Goal: Transaction & Acquisition: Purchase product/service

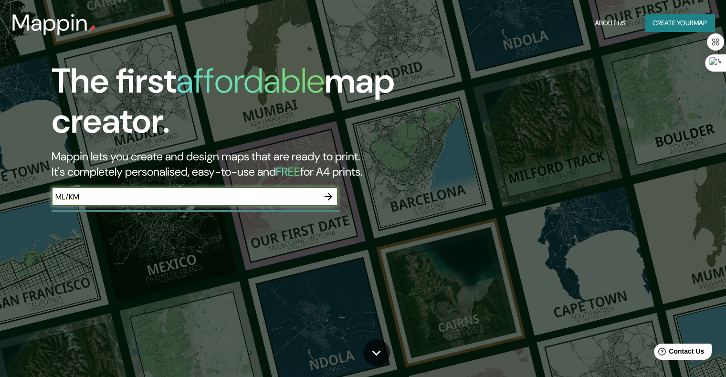
type input "ML/KM"
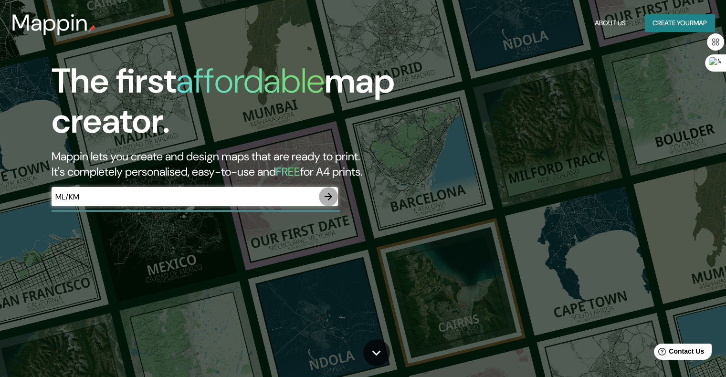
click at [330, 195] on icon "button" at bounding box center [329, 197] width 8 height 8
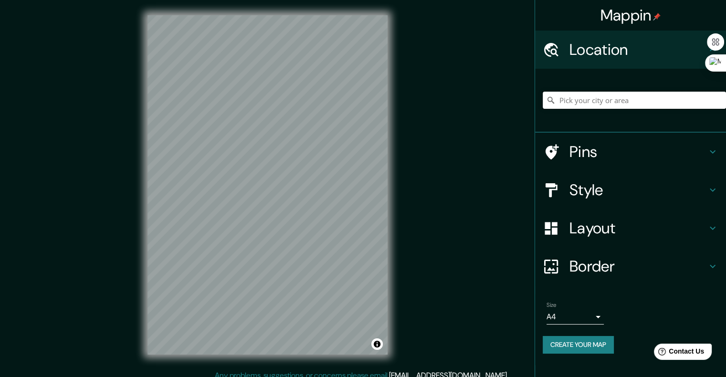
click at [615, 100] on input "Pick your city or area" at bounding box center [634, 100] width 183 height 17
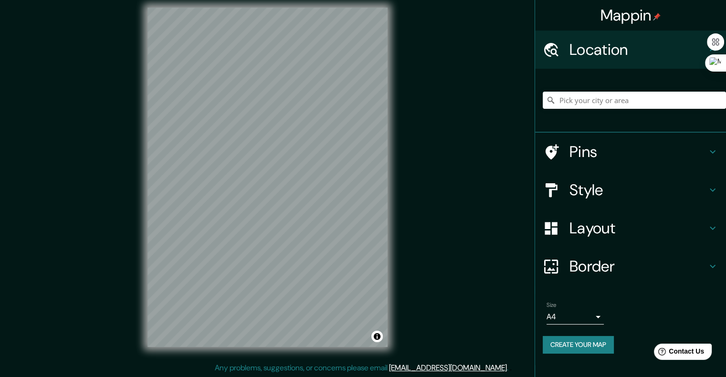
click at [704, 186] on h4 "Style" at bounding box center [638, 189] width 137 height 19
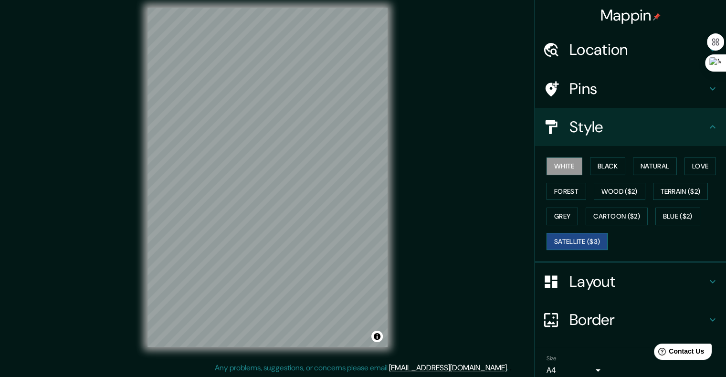
click at [571, 238] on button "Satellite ($3)" at bounding box center [577, 242] width 61 height 18
click at [391, 285] on div "© Mapbox © OpenStreetMap Improve this map © Maxar" at bounding box center [267, 177] width 271 height 370
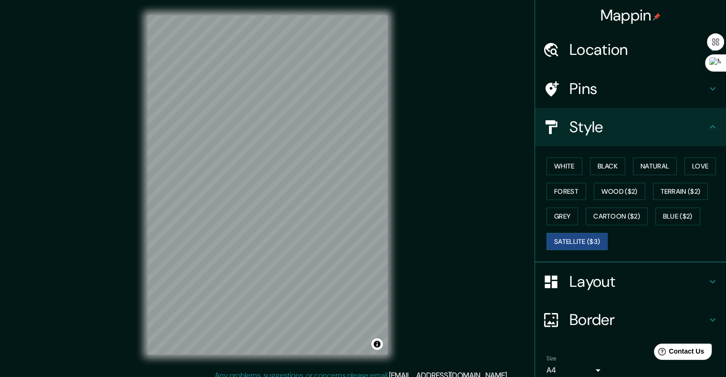
click at [145, 123] on div "© Mapbox © OpenStreetMap Improve this map © Maxar" at bounding box center [267, 185] width 271 height 370
click at [621, 55] on h4 "Location" at bounding box center [638, 49] width 137 height 19
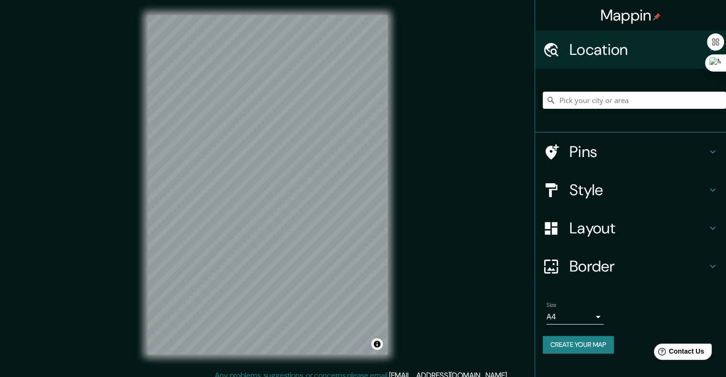
click at [637, 97] on input "Pick your city or area" at bounding box center [634, 100] width 183 height 17
click at [391, 265] on div "© Mapbox © OpenStreetMap Improve this map © Maxar" at bounding box center [267, 185] width 271 height 370
click at [420, 196] on div "Mappin Location Pins Style Layout Border Choose a border. Hint : you can make l…" at bounding box center [363, 192] width 726 height 385
click at [672, 235] on h4 "Layout" at bounding box center [638, 228] width 137 height 19
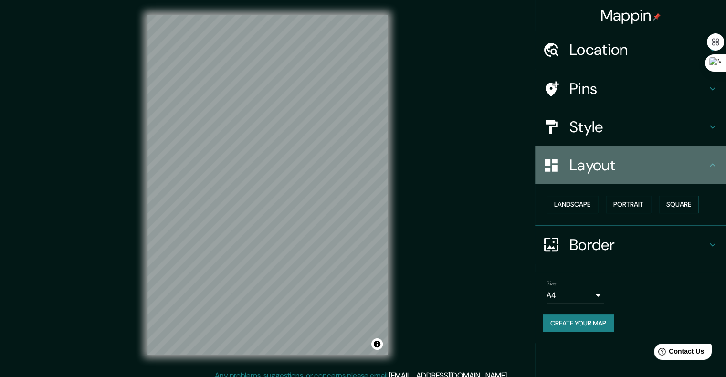
click at [661, 177] on div "Layout" at bounding box center [630, 165] width 191 height 38
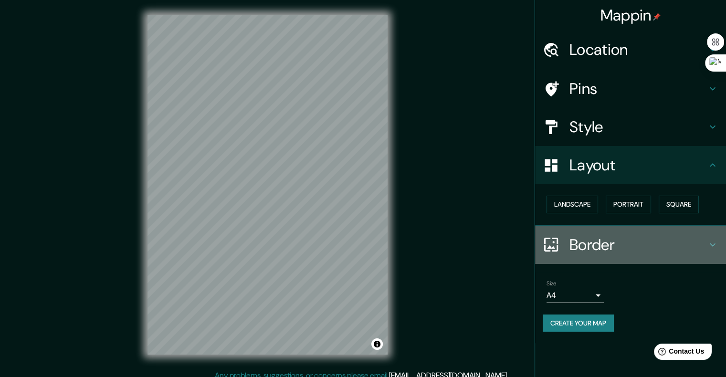
click at [699, 240] on h4 "Border" at bounding box center [638, 244] width 137 height 19
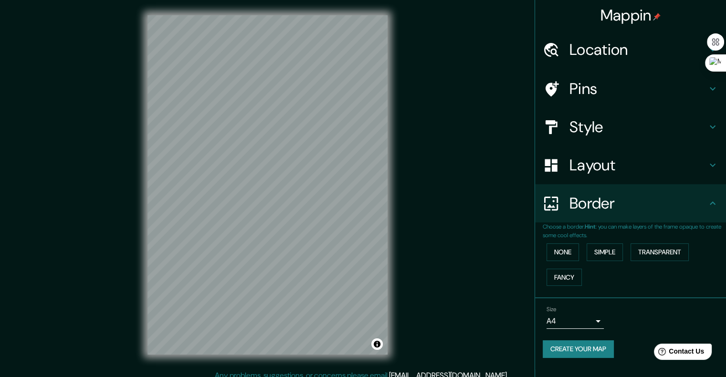
click at [661, 130] on h4 "Style" at bounding box center [638, 126] width 137 height 19
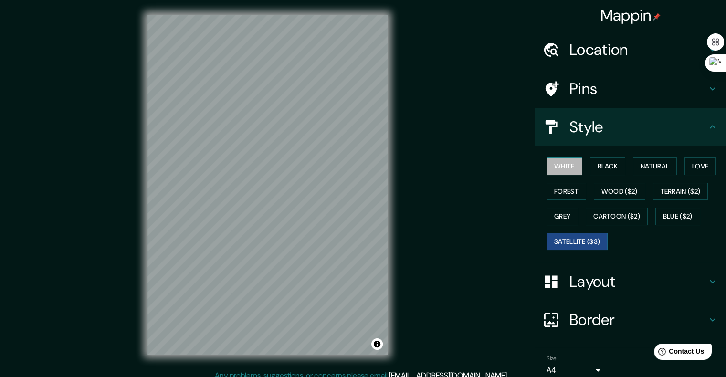
click at [561, 165] on button "White" at bounding box center [565, 167] width 36 height 18
click at [598, 165] on button "Black" at bounding box center [608, 167] width 36 height 18
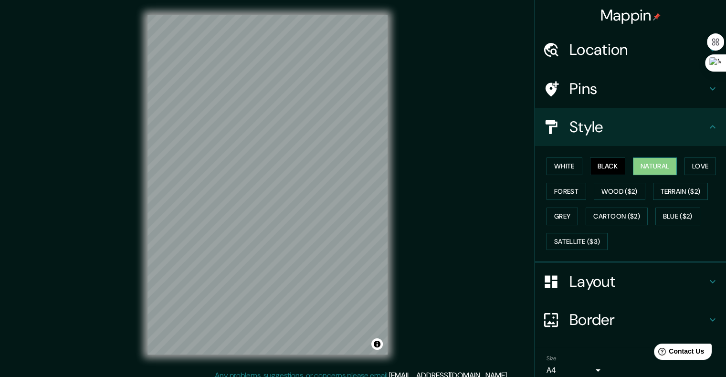
click at [661, 169] on button "Natural" at bounding box center [655, 167] width 44 height 18
click at [607, 193] on button "Wood ($2)" at bounding box center [620, 192] width 52 height 18
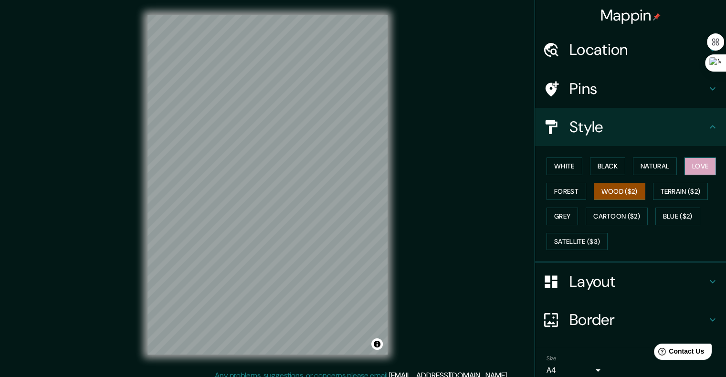
click at [687, 165] on button "Love" at bounding box center [701, 167] width 32 height 18
click at [570, 194] on button "Forest" at bounding box center [567, 192] width 40 height 18
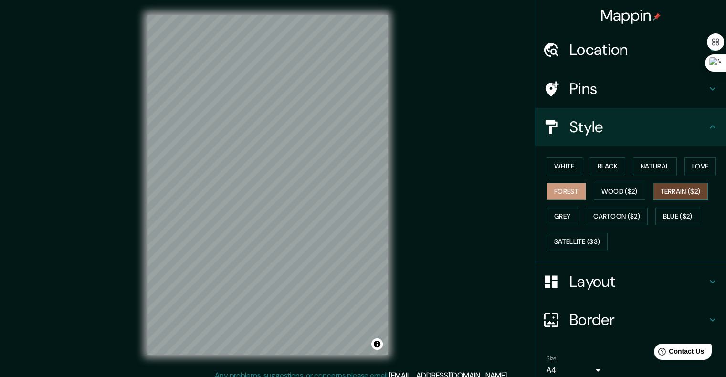
click at [688, 194] on button "Terrain ($2)" at bounding box center [680, 192] width 55 height 18
click at [560, 218] on button "Grey" at bounding box center [563, 217] width 32 height 18
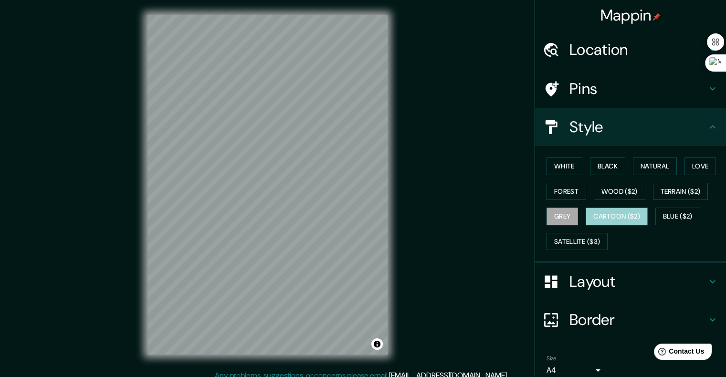
click at [586, 210] on button "Cartoon ($2)" at bounding box center [617, 217] width 62 height 18
click at [687, 217] on button "Blue ($2)" at bounding box center [677, 217] width 45 height 18
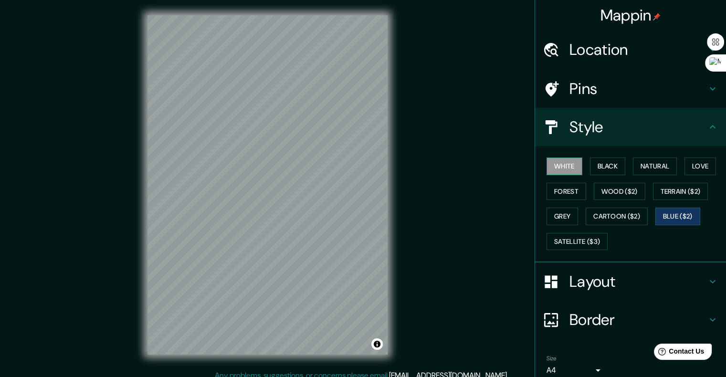
click at [554, 168] on button "White" at bounding box center [565, 167] width 36 height 18
click at [558, 216] on button "Grey" at bounding box center [563, 217] width 32 height 18
click at [565, 169] on button "White" at bounding box center [565, 167] width 36 height 18
click at [655, 164] on button "Natural" at bounding box center [655, 167] width 44 height 18
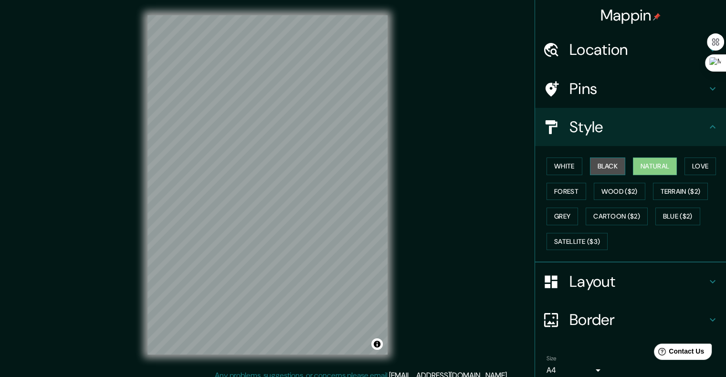
click at [603, 167] on button "Black" at bounding box center [608, 167] width 36 height 18
click at [669, 167] on button "Natural" at bounding box center [655, 167] width 44 height 18
click at [549, 162] on button "White" at bounding box center [565, 167] width 36 height 18
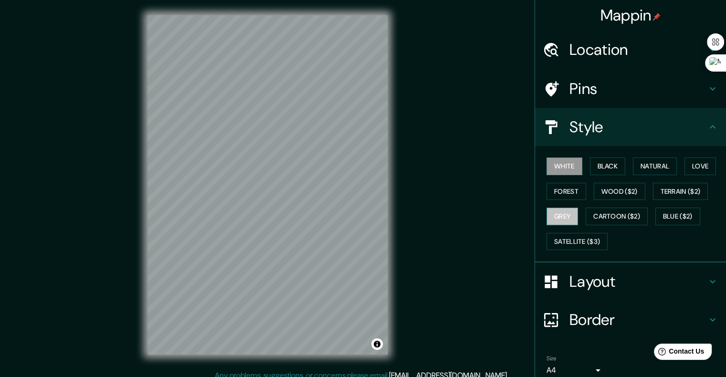
click at [561, 208] on button "Grey" at bounding box center [563, 217] width 32 height 18
click at [563, 163] on button "White" at bounding box center [565, 167] width 36 height 18
click at [610, 196] on button "Wood ($2)" at bounding box center [620, 192] width 52 height 18
click at [561, 220] on button "Grey" at bounding box center [563, 217] width 32 height 18
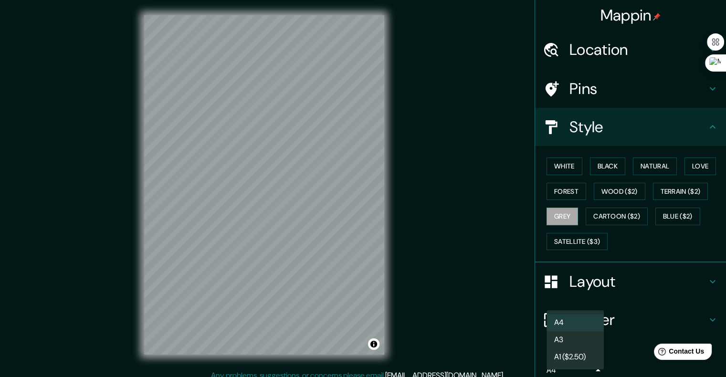
click at [578, 364] on body "Mappin Location Pins Style White Black Natural Love Forest Wood ($2) Terrain ($…" at bounding box center [363, 188] width 726 height 377
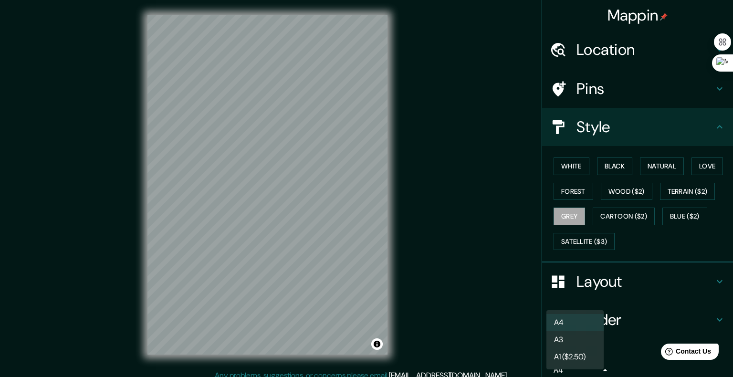
click at [580, 336] on li "A3" at bounding box center [575, 339] width 57 height 17
type input "a4"
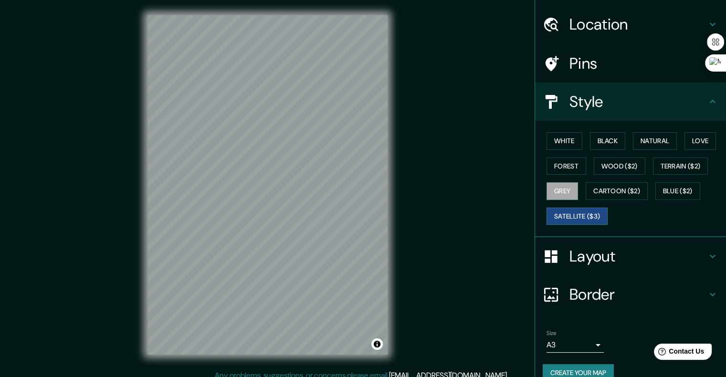
scroll to position [40, 0]
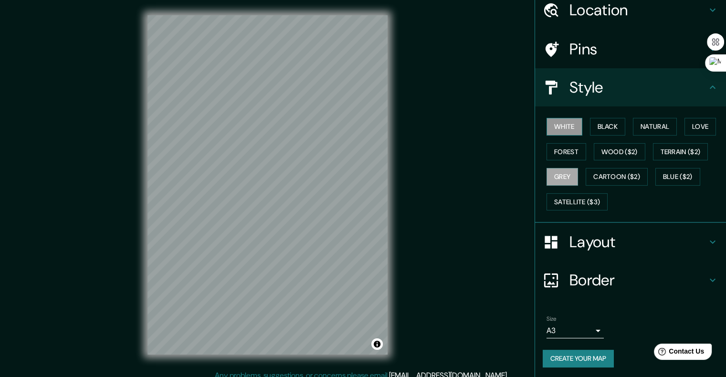
click at [557, 127] on button "White" at bounding box center [565, 127] width 36 height 18
drag, startPoint x: 342, startPoint y: 232, endPoint x: 323, endPoint y: 232, distance: 19.6
click at [323, 232] on div at bounding box center [324, 233] width 8 height 8
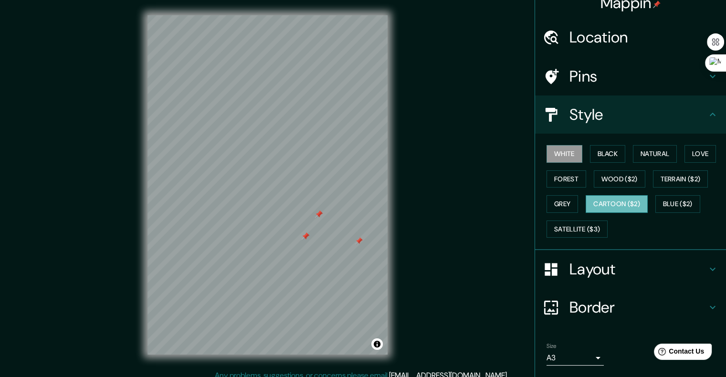
scroll to position [0, 0]
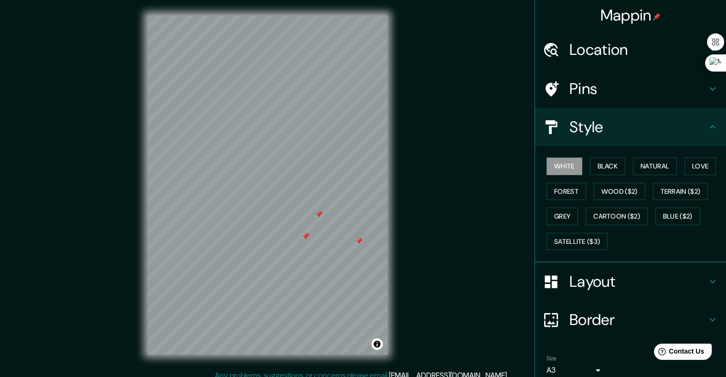
click at [657, 93] on h4 "Pins" at bounding box center [638, 88] width 137 height 19
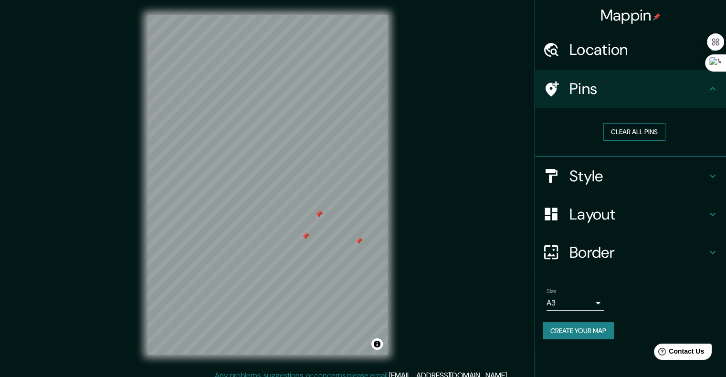
click at [655, 133] on button "Clear all pins" at bounding box center [634, 132] width 62 height 18
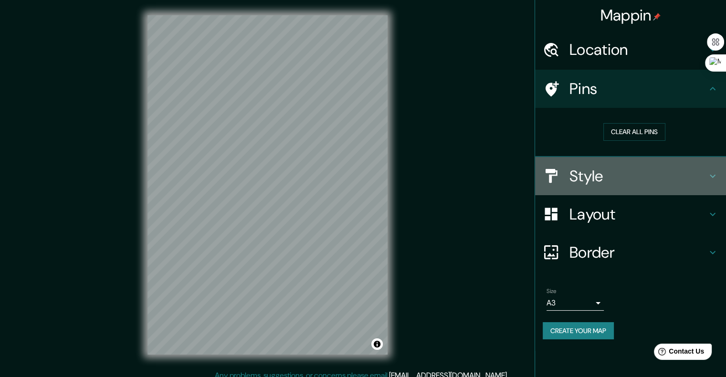
click at [590, 181] on h4 "Style" at bounding box center [638, 176] width 137 height 19
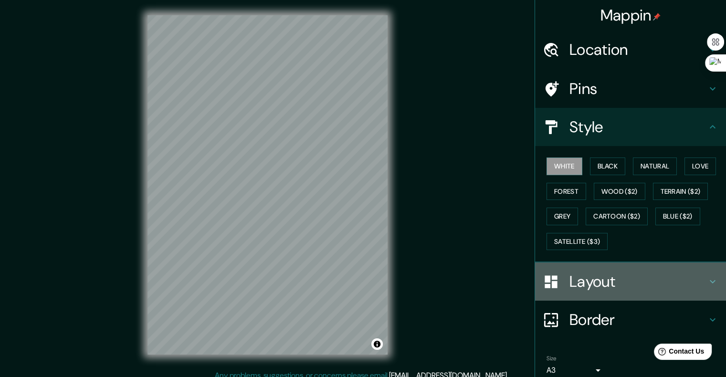
click at [599, 268] on div "Layout" at bounding box center [630, 282] width 191 height 38
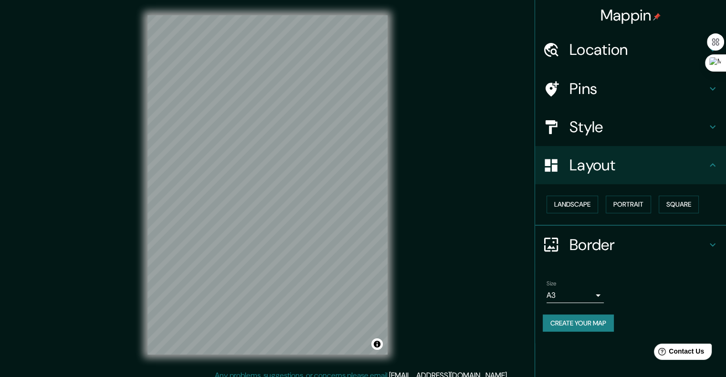
click at [622, 240] on h4 "Border" at bounding box center [638, 244] width 137 height 19
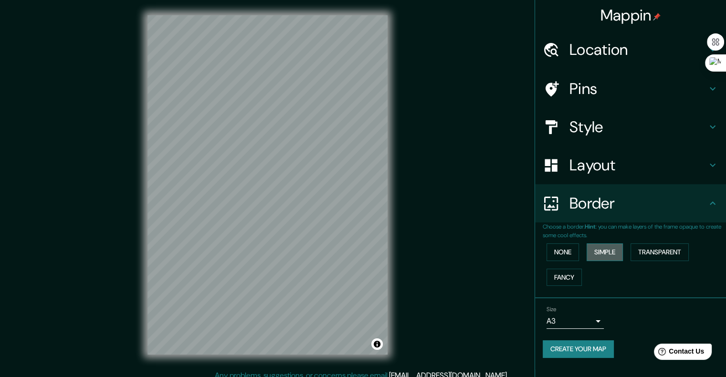
click at [598, 251] on button "Simple" at bounding box center [605, 252] width 36 height 18
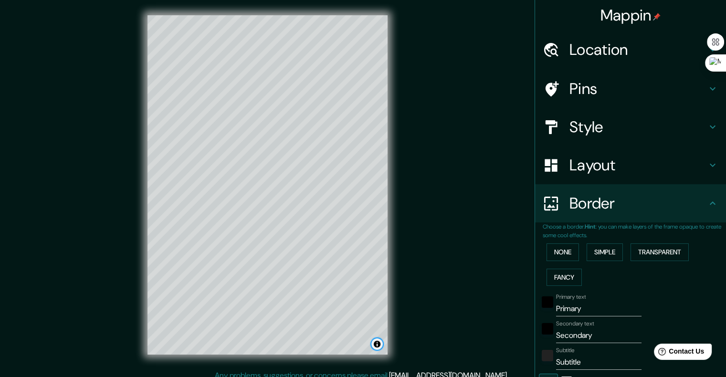
click at [370, 325] on div "© Mapbox © OpenStreetMap Improve this map" at bounding box center [268, 184] width 240 height 339
click at [588, 254] on button "Simple" at bounding box center [605, 252] width 36 height 18
type input "201"
type input "40"
click at [640, 251] on button "Transparent" at bounding box center [660, 252] width 58 height 18
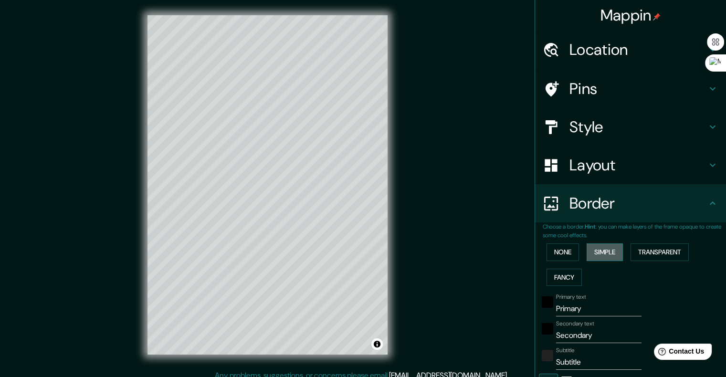
click at [605, 255] on button "Simple" at bounding box center [605, 252] width 36 height 18
click at [640, 253] on button "Transparent" at bounding box center [660, 252] width 58 height 18
click at [549, 275] on button "Fancy" at bounding box center [564, 278] width 35 height 18
click at [606, 254] on button "Simple" at bounding box center [605, 252] width 36 height 18
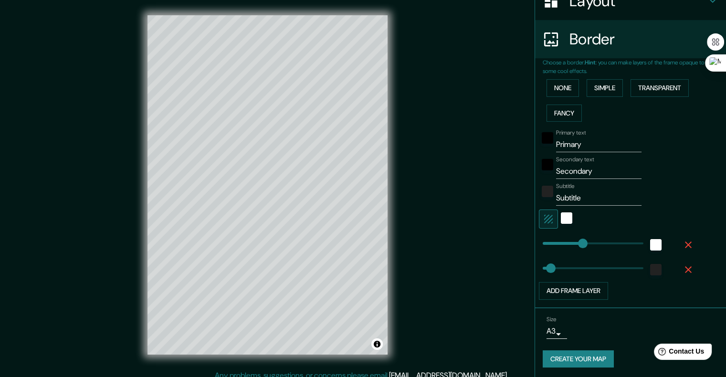
scroll to position [21, 0]
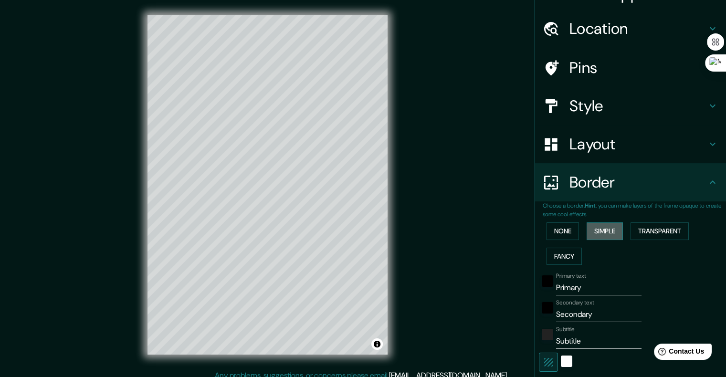
click at [593, 224] on button "Simple" at bounding box center [605, 231] width 36 height 18
type input "201"
type input "40"
click at [653, 182] on h4 "Border" at bounding box center [638, 182] width 137 height 19
click at [559, 229] on button "None" at bounding box center [563, 231] width 32 height 18
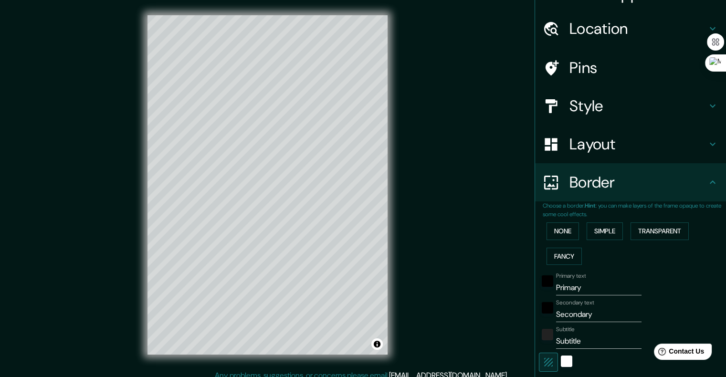
scroll to position [0, 0]
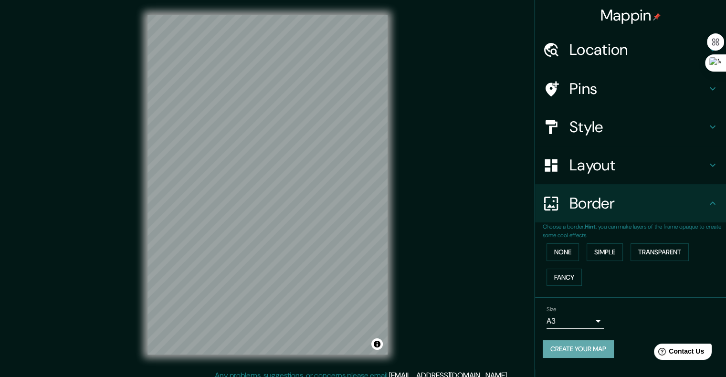
click at [554, 345] on button "Create your map" at bounding box center [578, 349] width 71 height 18
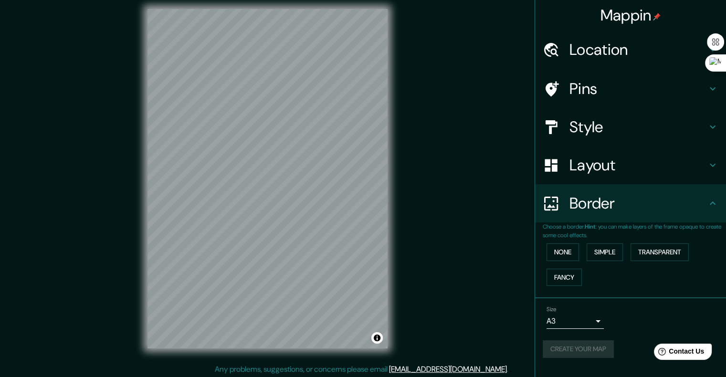
scroll to position [8, 0]
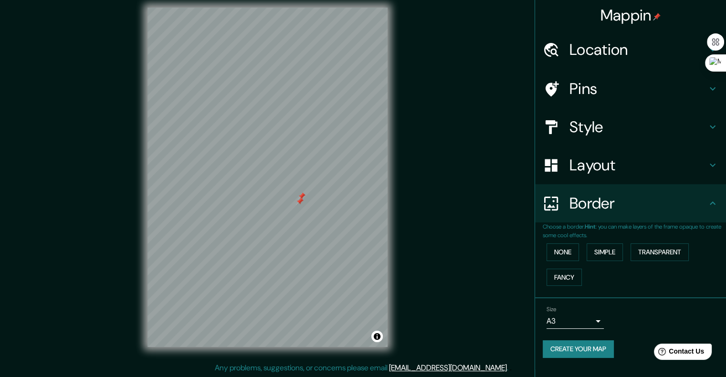
click at [299, 202] on div at bounding box center [300, 202] width 8 height 8
click at [297, 197] on div at bounding box center [301, 194] width 8 height 8
click at [300, 195] on div at bounding box center [303, 199] width 8 height 8
click at [300, 193] on div at bounding box center [301, 192] width 8 height 8
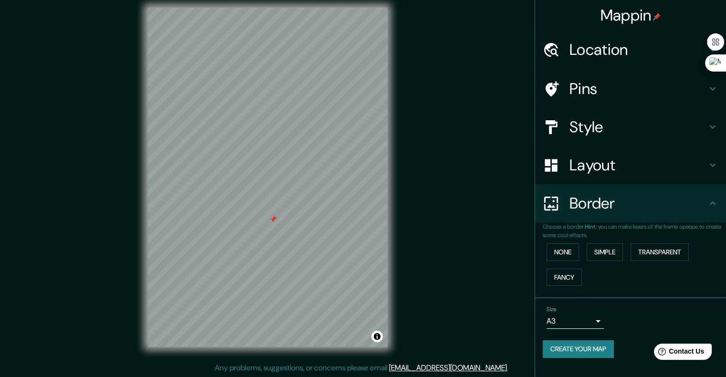
click at [269, 222] on div at bounding box center [273, 219] width 8 height 8
click at [591, 340] on button "Create your map" at bounding box center [578, 349] width 71 height 18
click at [595, 319] on body "Mappin Location Pins Style Layout Border Choose a border. Hint : you can make l…" at bounding box center [363, 180] width 726 height 377
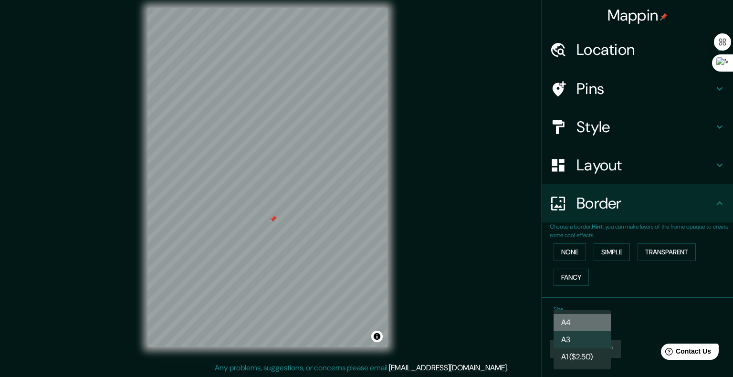
click at [592, 320] on li "A4" at bounding box center [582, 322] width 57 height 17
type input "single"
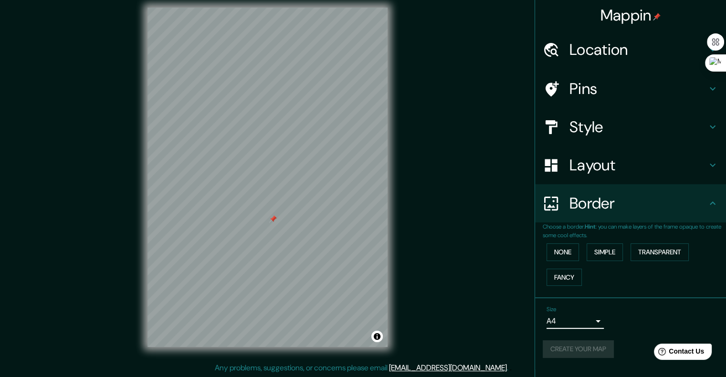
click at [631, 328] on div "Size A4 single" at bounding box center [631, 317] width 176 height 31
click at [586, 340] on div "Create your map" at bounding box center [631, 349] width 176 height 18
click at [704, 206] on h4 "Border" at bounding box center [638, 203] width 137 height 19
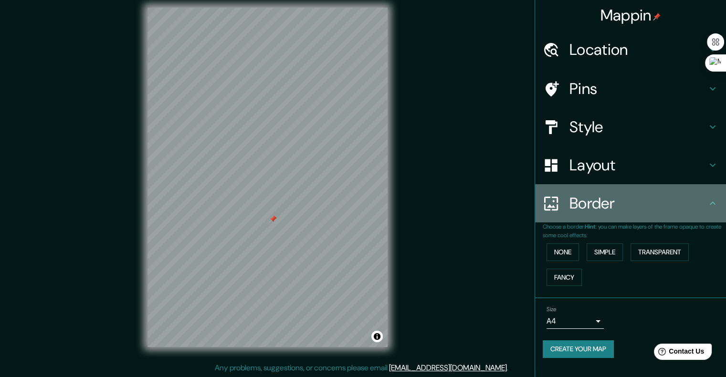
click at [711, 203] on icon at bounding box center [713, 202] width 6 height 3
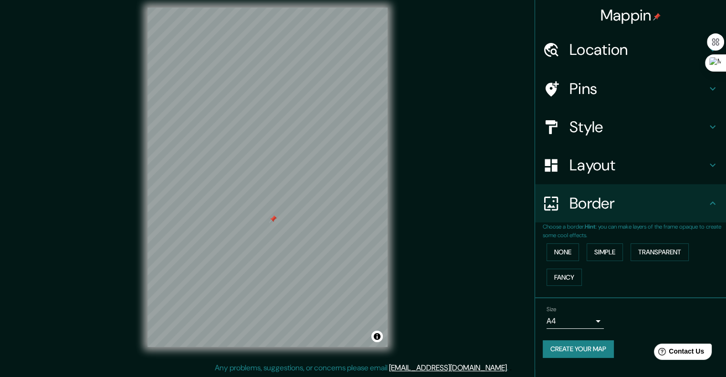
click at [628, 167] on h4 "Layout" at bounding box center [638, 165] width 137 height 19
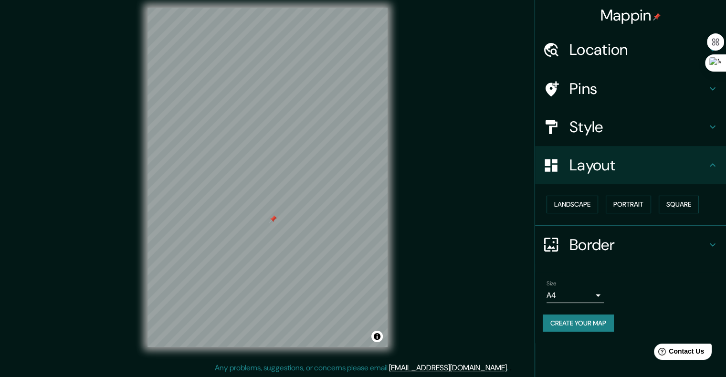
click at [613, 131] on h4 "Style" at bounding box center [638, 126] width 137 height 19
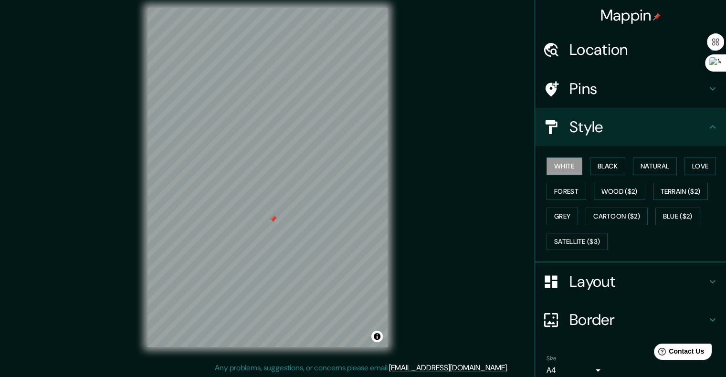
scroll to position [40, 0]
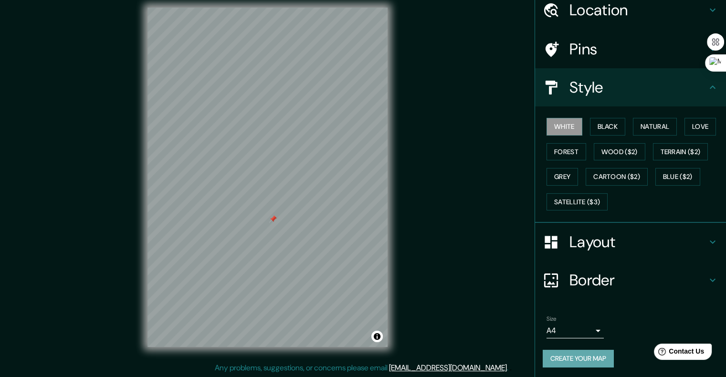
click at [599, 357] on button "Create your map" at bounding box center [578, 359] width 71 height 18
click at [590, 242] on h4 "Layout" at bounding box center [638, 241] width 137 height 19
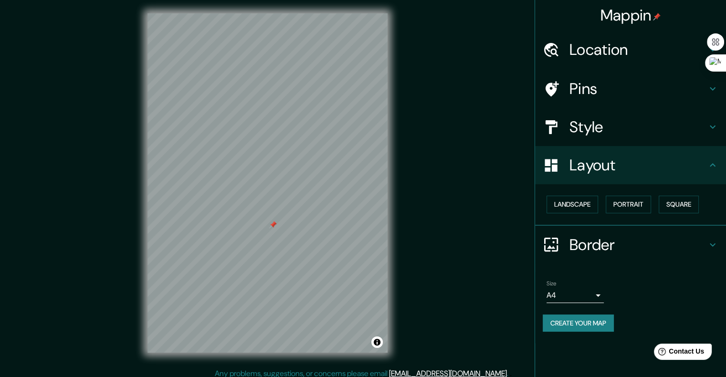
scroll to position [0, 0]
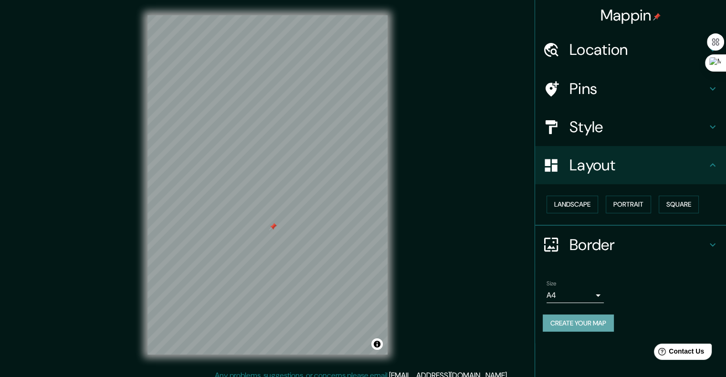
click at [578, 322] on button "Create your map" at bounding box center [578, 324] width 71 height 18
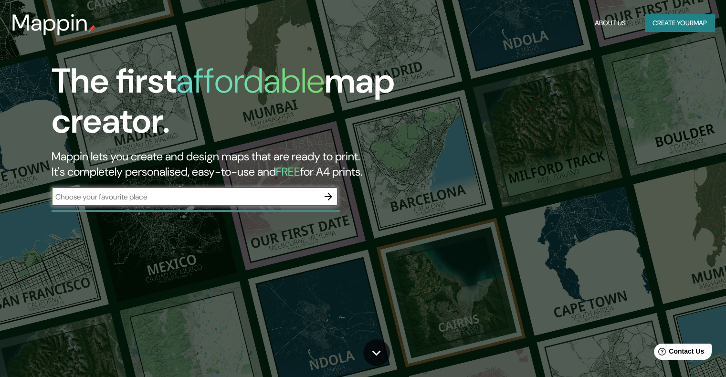
click at [328, 195] on icon "button" at bounding box center [328, 196] width 11 height 11
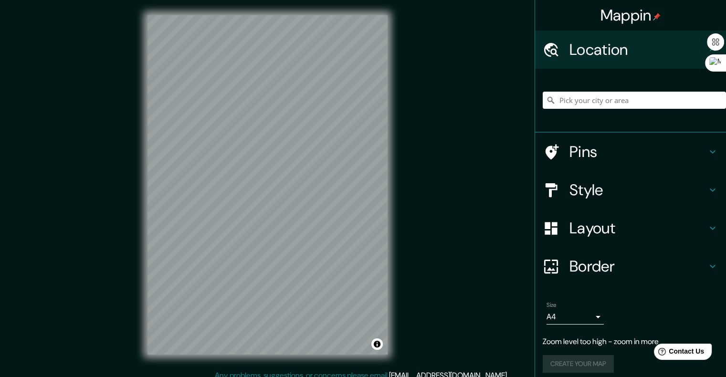
click at [133, 198] on div "© Mapbox © OpenStreetMap Improve this map" at bounding box center [267, 185] width 271 height 370
click at [594, 351] on button "Create your map" at bounding box center [578, 345] width 71 height 18
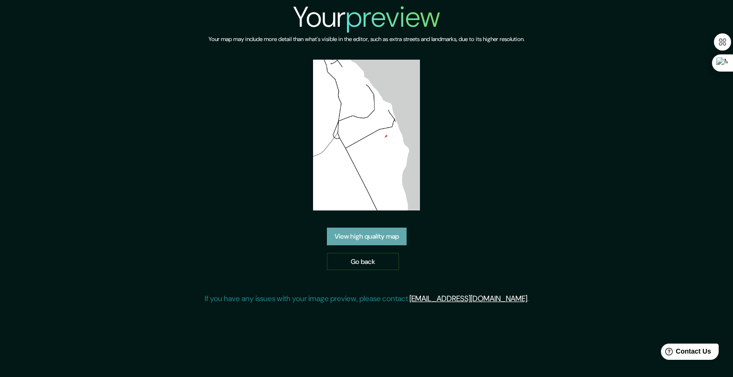
click at [360, 238] on link "View high quality map" at bounding box center [367, 237] width 80 height 18
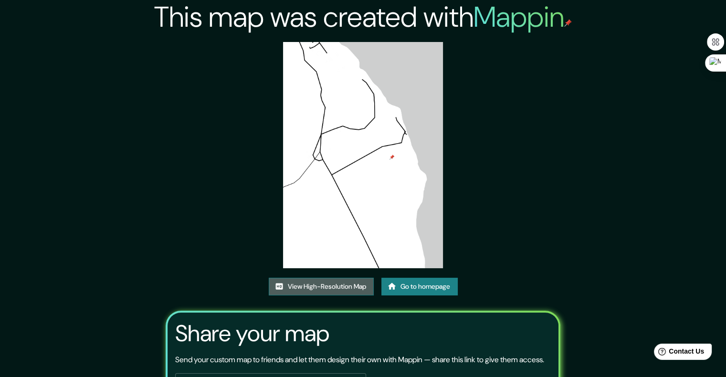
click at [361, 282] on link "View High-Resolution Map" at bounding box center [321, 287] width 105 height 18
click at [401, 290] on link "Go to homepage" at bounding box center [419, 287] width 76 height 18
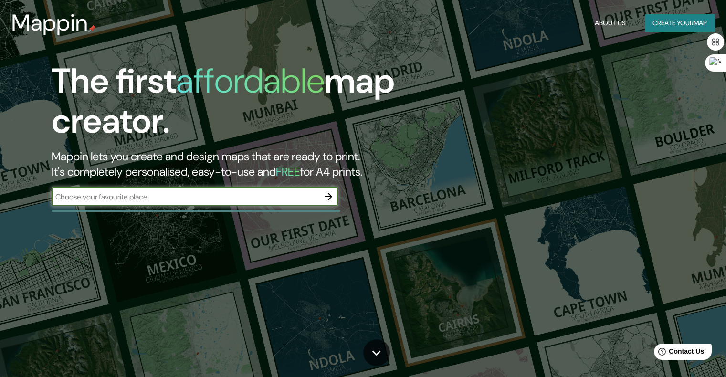
click at [321, 195] on button "button" at bounding box center [328, 196] width 19 height 19
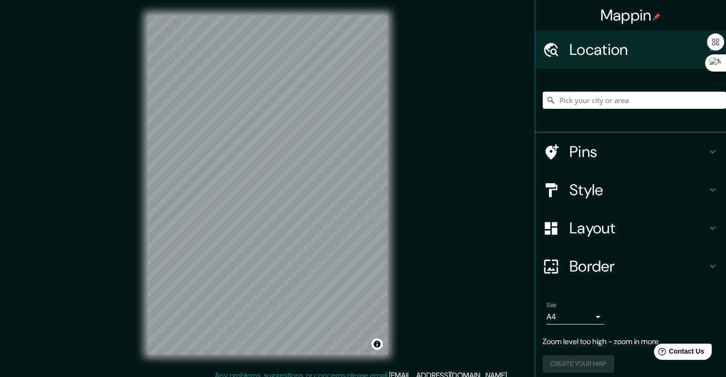
click at [116, 105] on div "Mappin Location Pins Style Layout Border Choose a border. Hint : you can make l…" at bounding box center [363, 192] width 726 height 385
drag, startPoint x: 404, startPoint y: 143, endPoint x: 392, endPoint y: 146, distance: 12.7
click at [394, 146] on div "Mappin Location Pins Style Layout Border Choose a border. Hint : you can make l…" at bounding box center [363, 192] width 726 height 385
click at [602, 349] on button "Create your map" at bounding box center [578, 345] width 71 height 18
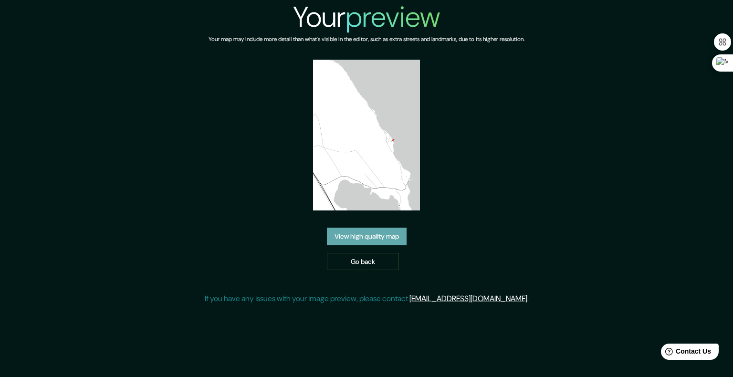
click at [392, 234] on link "View high quality map" at bounding box center [367, 237] width 80 height 18
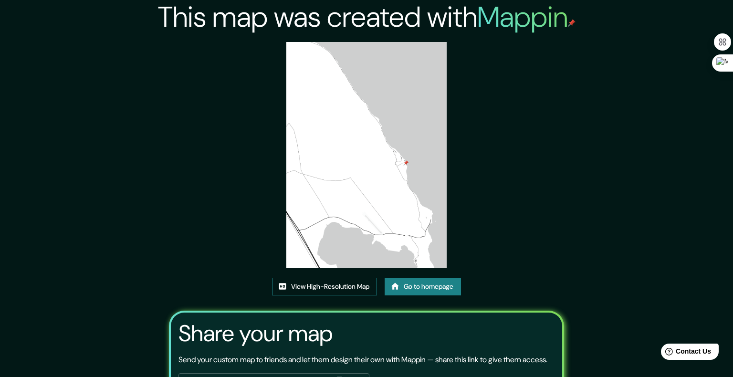
click at [346, 278] on link "View High-Resolution Map" at bounding box center [324, 287] width 105 height 18
click at [438, 278] on link "Go to homepage" at bounding box center [423, 287] width 76 height 18
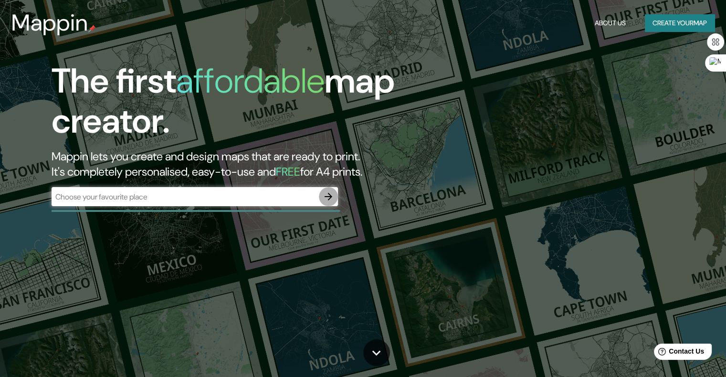
click at [334, 196] on icon "button" at bounding box center [328, 196] width 11 height 11
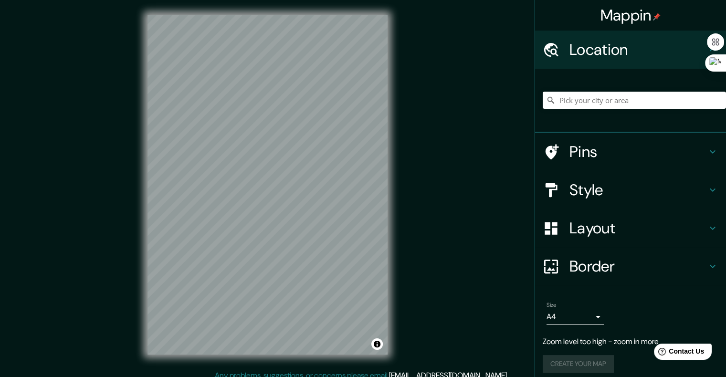
click at [134, 145] on div "© Mapbox © OpenStreetMap Improve this map" at bounding box center [267, 185] width 271 height 370
click at [588, 349] on button "Create your map" at bounding box center [578, 345] width 71 height 18
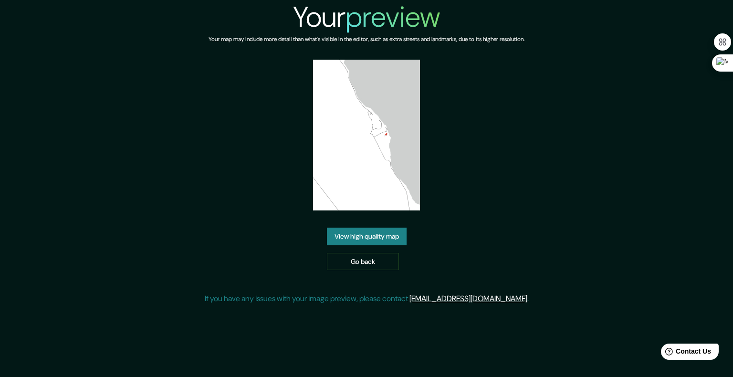
click at [370, 228] on link "View high quality map" at bounding box center [367, 237] width 80 height 18
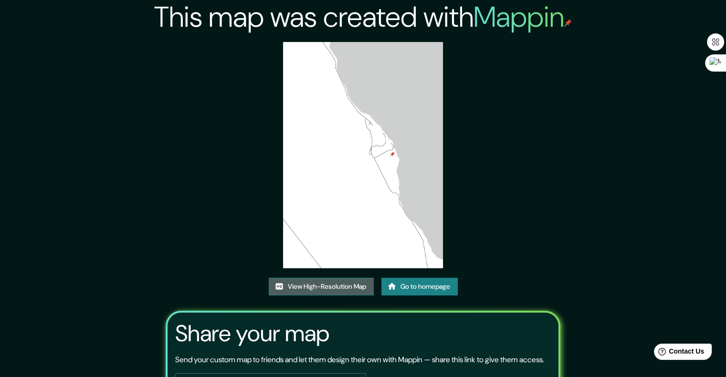
click at [342, 285] on link "View High-Resolution Map" at bounding box center [321, 287] width 105 height 18
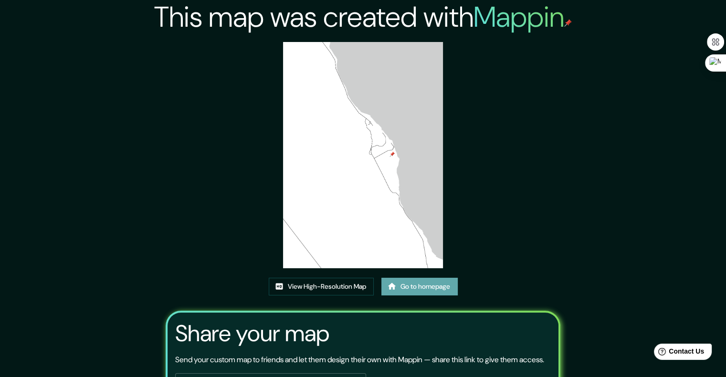
click at [409, 290] on link "Go to homepage" at bounding box center [419, 287] width 76 height 18
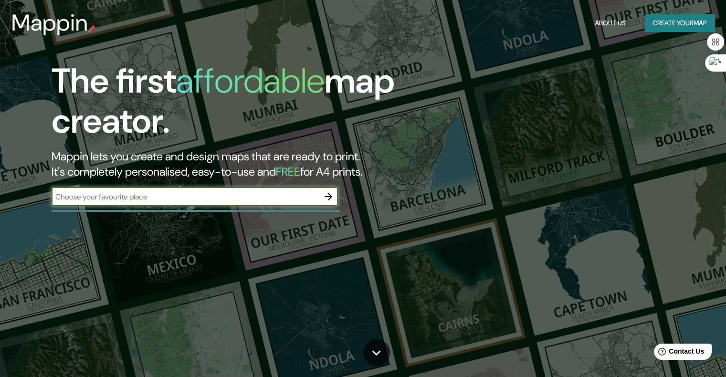
click at [329, 200] on icon "button" at bounding box center [328, 196] width 11 height 11
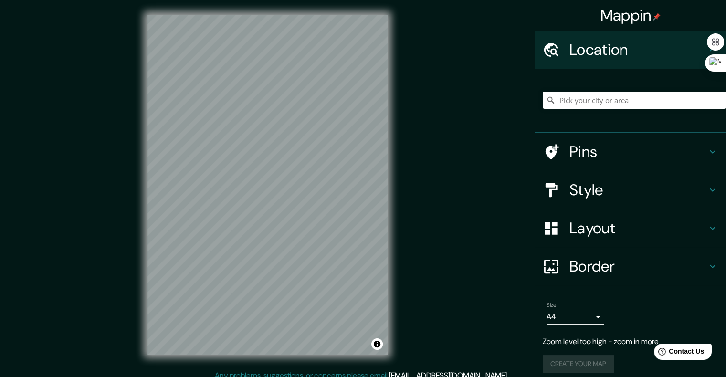
click at [90, 110] on div "Mappin Location Pins Style Layout Border Choose a border. Hint : you can make l…" at bounding box center [363, 192] width 726 height 385
click at [397, 308] on div "© Mapbox © OpenStreetMap Improve this map" at bounding box center [267, 185] width 271 height 370
click at [565, 318] on body "Mappin Location Pins Style Layout Border Choose a border. Hint : you can make l…" at bounding box center [363, 188] width 726 height 377
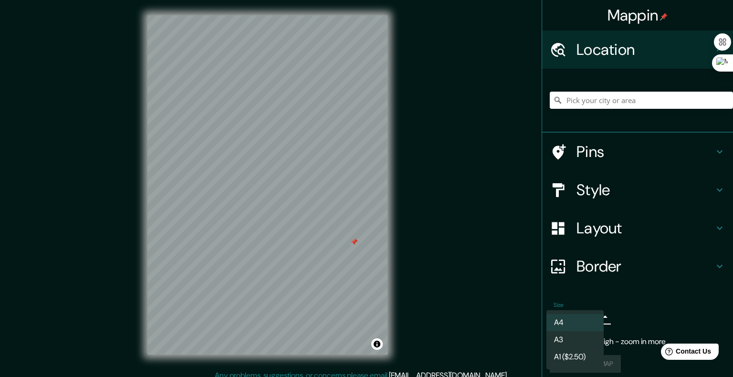
click at [565, 336] on li "A3" at bounding box center [575, 339] width 57 height 17
type input "a4"
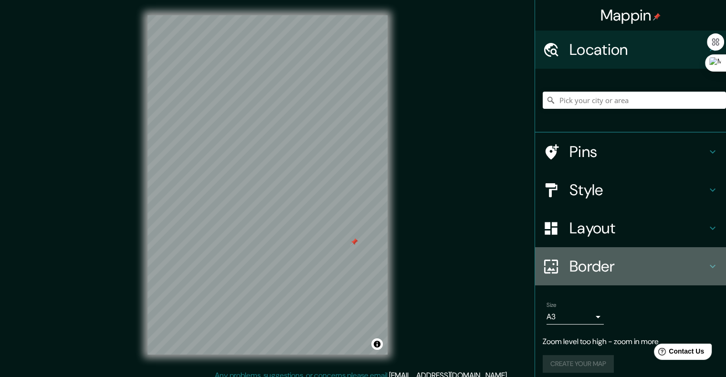
click at [599, 264] on h4 "Border" at bounding box center [638, 266] width 137 height 19
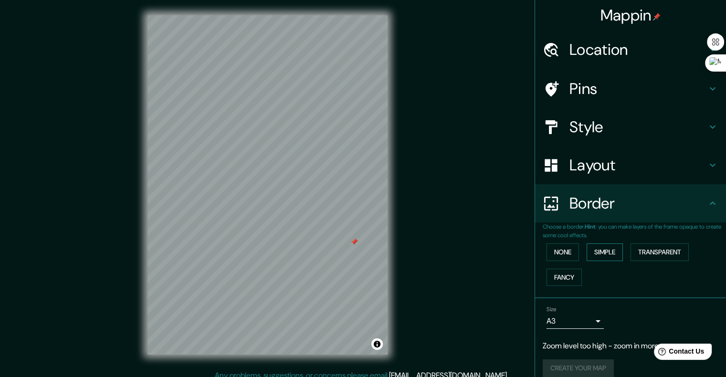
click at [597, 255] on button "Simple" at bounding box center [605, 252] width 36 height 18
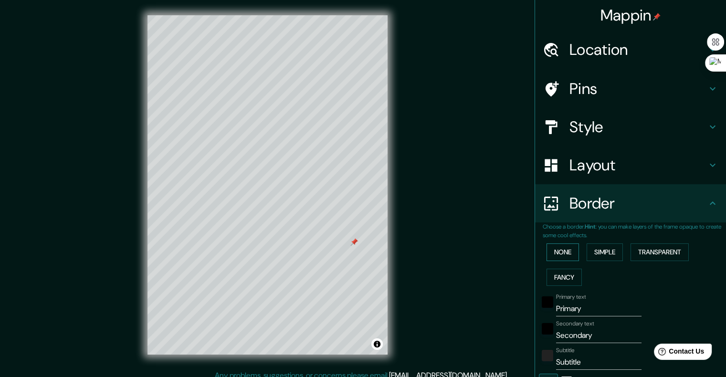
click at [568, 252] on button "None" at bounding box center [563, 252] width 32 height 18
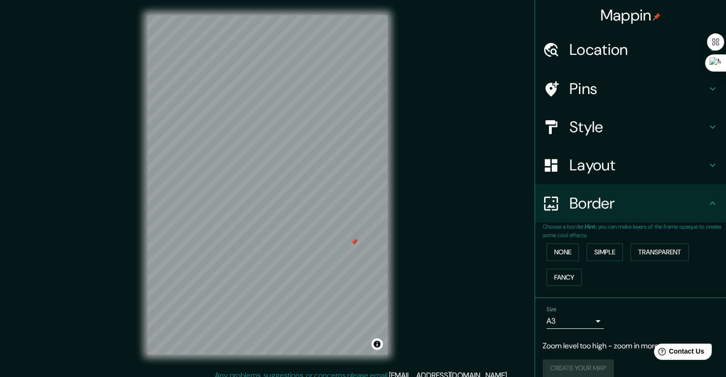
click at [611, 222] on div "Border" at bounding box center [630, 203] width 191 height 38
click at [634, 154] on div "Layout" at bounding box center [630, 165] width 191 height 38
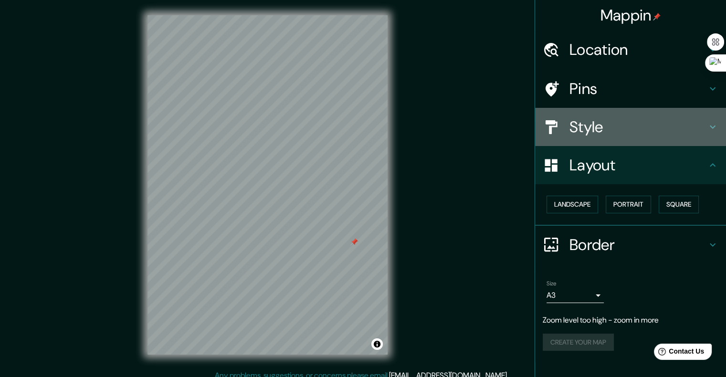
click at [652, 134] on h4 "Style" at bounding box center [638, 126] width 137 height 19
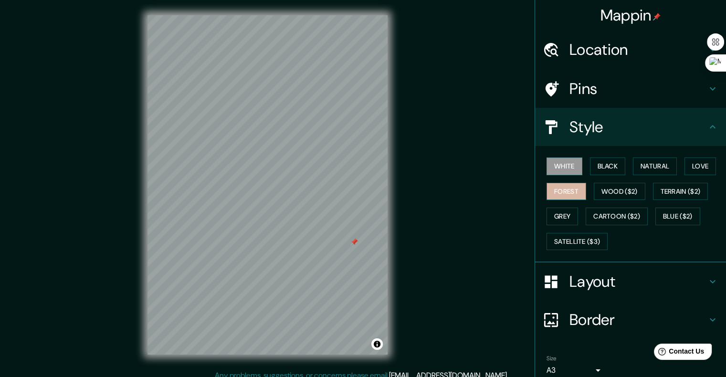
click at [574, 184] on button "Forest" at bounding box center [567, 192] width 40 height 18
click at [568, 172] on button "White" at bounding box center [565, 167] width 36 height 18
click at [600, 93] on h4 "Pins" at bounding box center [638, 88] width 137 height 19
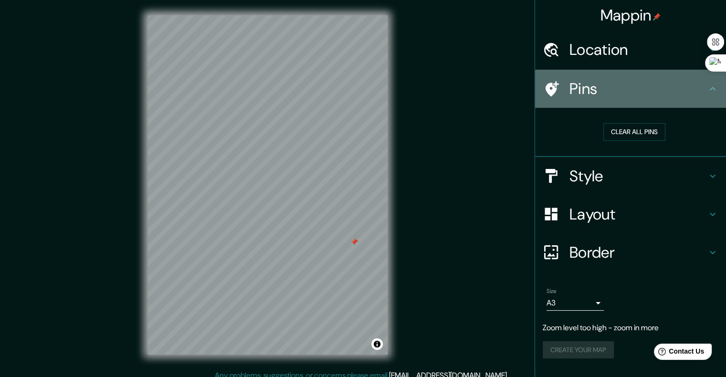
click at [600, 93] on h4 "Pins" at bounding box center [638, 88] width 137 height 19
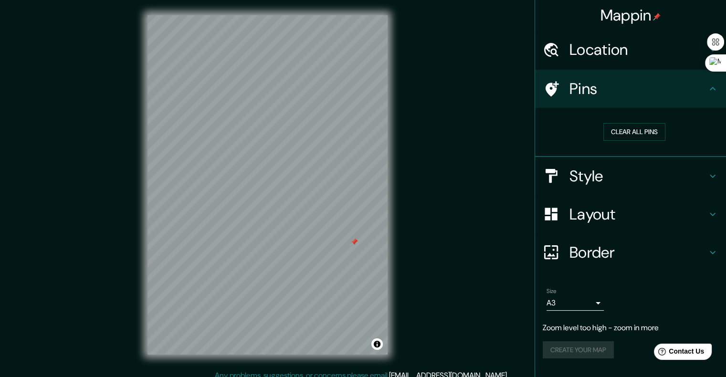
click at [622, 57] on h4 "Location" at bounding box center [638, 49] width 137 height 19
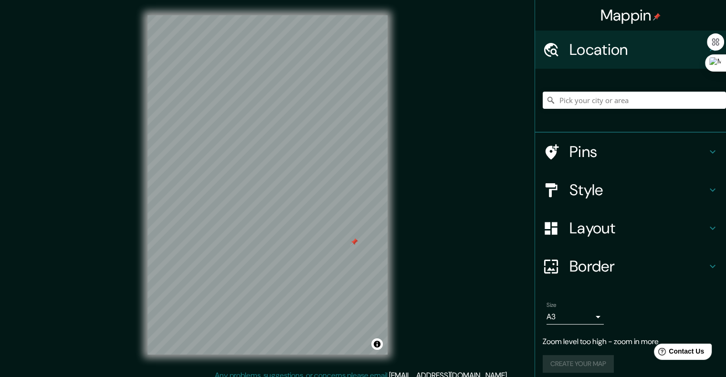
click at [616, 91] on div at bounding box center [634, 100] width 183 height 48
click at [617, 95] on input "Pick your city or area" at bounding box center [634, 100] width 183 height 17
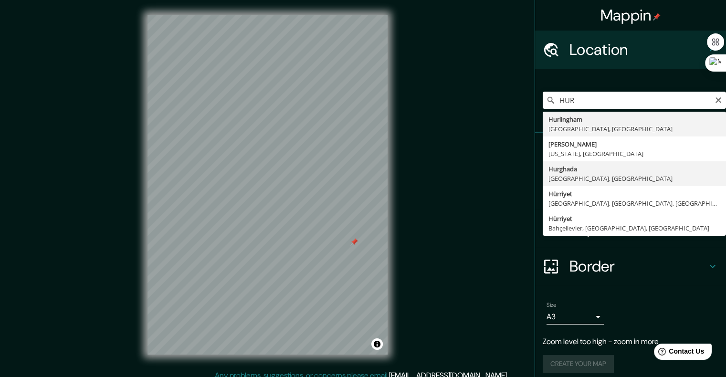
type input "Hurghada, [GEOGRAPHIC_DATA], [GEOGRAPHIC_DATA]"
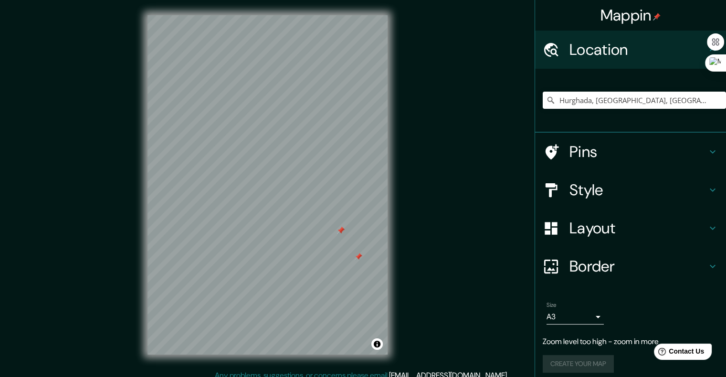
click at [341, 228] on div at bounding box center [341, 231] width 8 height 8
click at [342, 230] on div at bounding box center [341, 231] width 8 height 8
drag, startPoint x: 550, startPoint y: 365, endPoint x: 549, endPoint y: 356, distance: 9.7
click at [551, 364] on div "Create your map" at bounding box center [631, 364] width 176 height 18
click at [384, 338] on div at bounding box center [386, 335] width 8 height 8
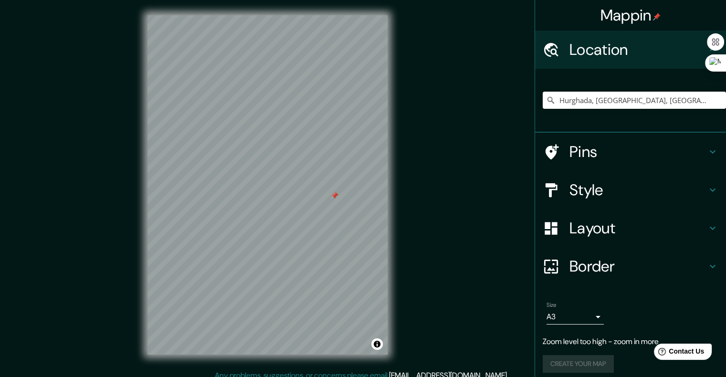
click at [615, 151] on h4 "Pins" at bounding box center [638, 151] width 137 height 19
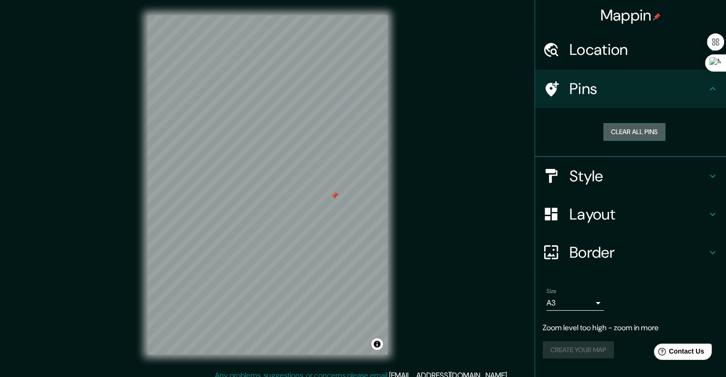
click at [645, 129] on button "Clear all pins" at bounding box center [634, 132] width 62 height 18
click at [623, 170] on h4 "Style" at bounding box center [638, 176] width 137 height 19
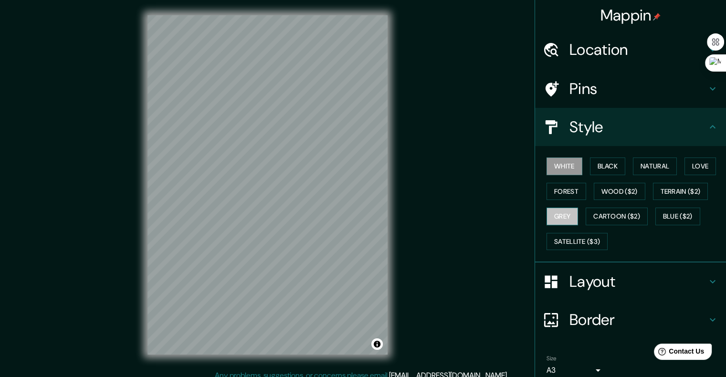
click at [563, 218] on button "Grey" at bounding box center [563, 217] width 32 height 18
click at [559, 169] on button "White" at bounding box center [565, 167] width 36 height 18
